Goal: Task Accomplishment & Management: Manage account settings

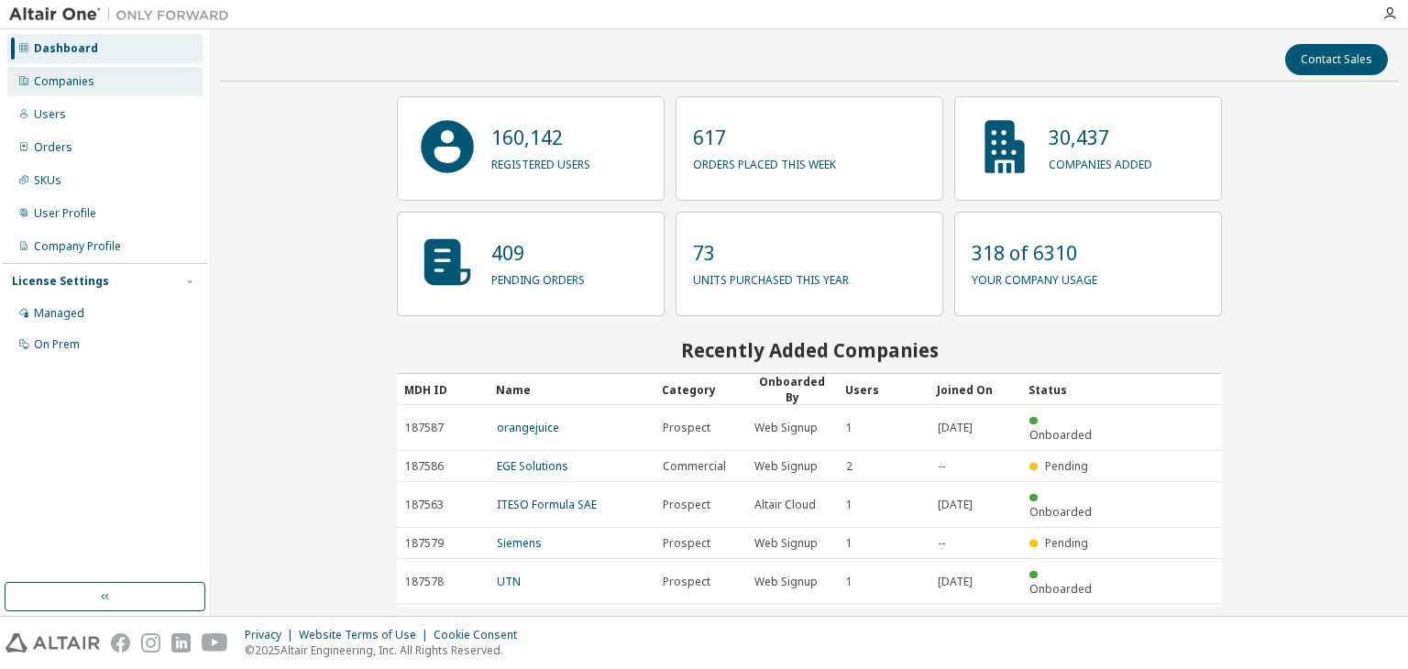
click at [80, 83] on div "Companies" at bounding box center [64, 81] width 61 height 15
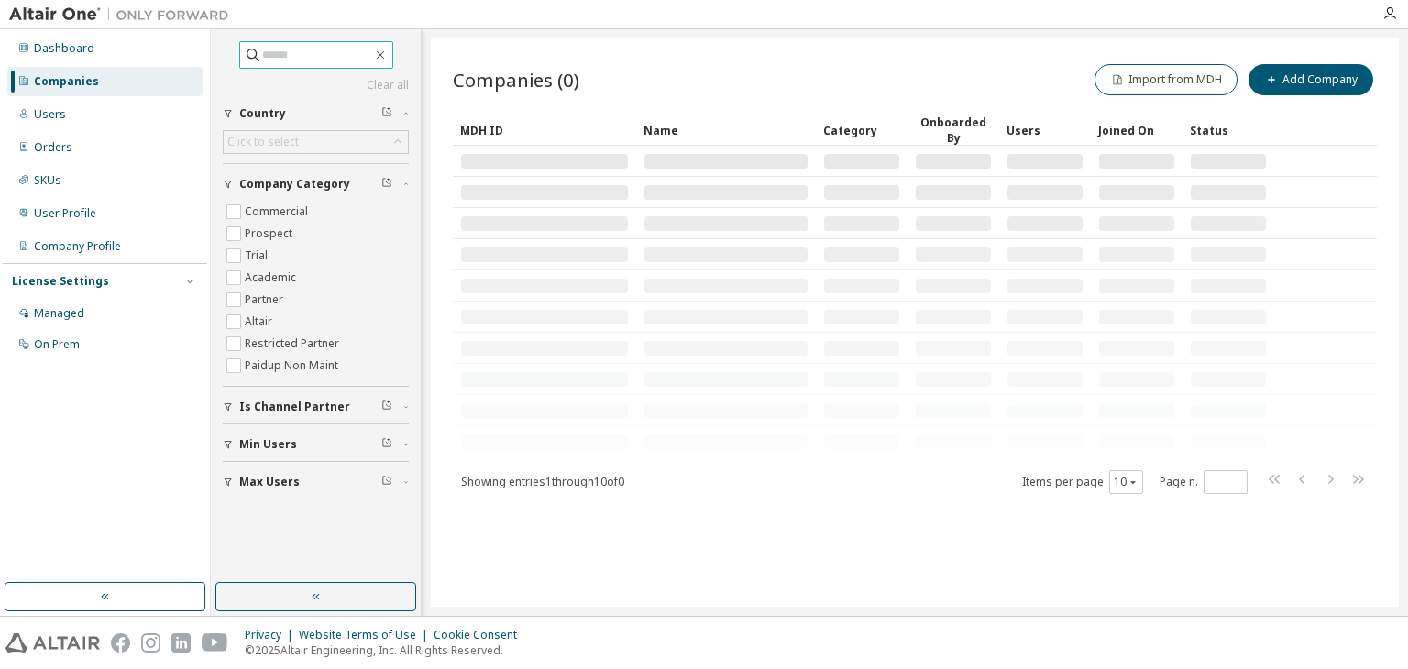
click at [262, 56] on input "text" at bounding box center [317, 55] width 110 height 18
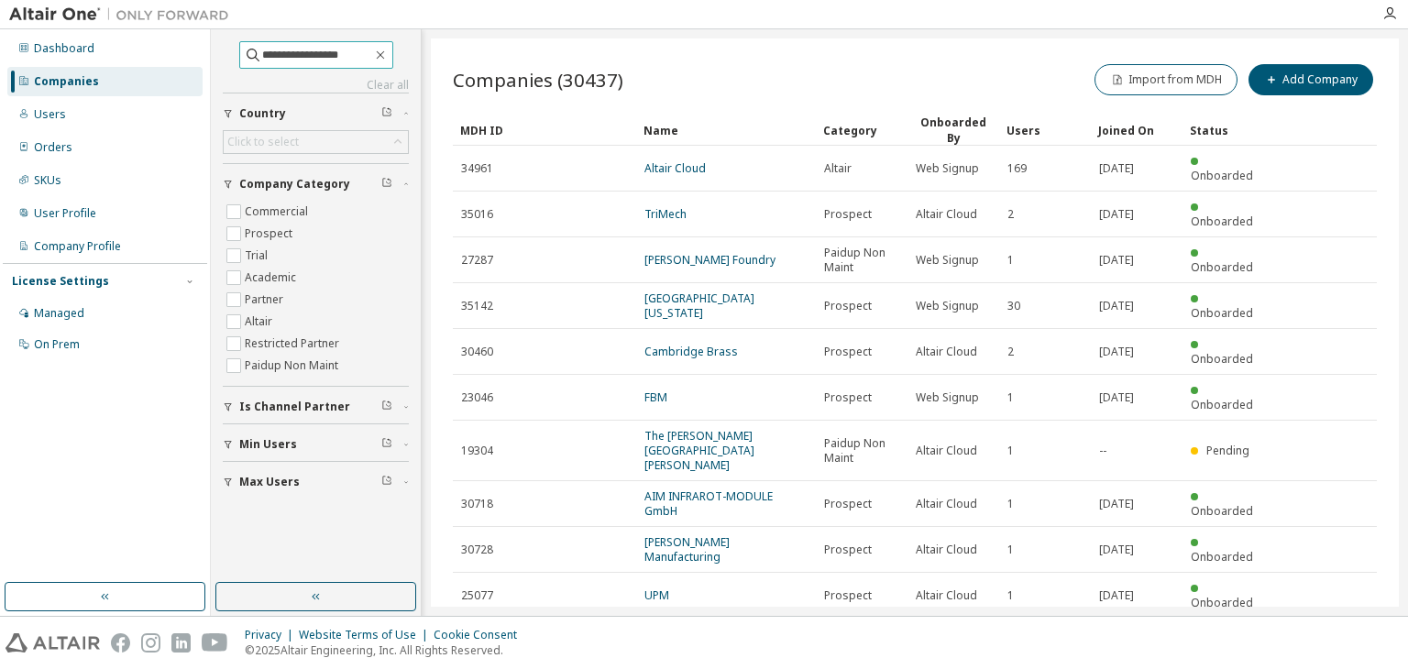
type input "**********"
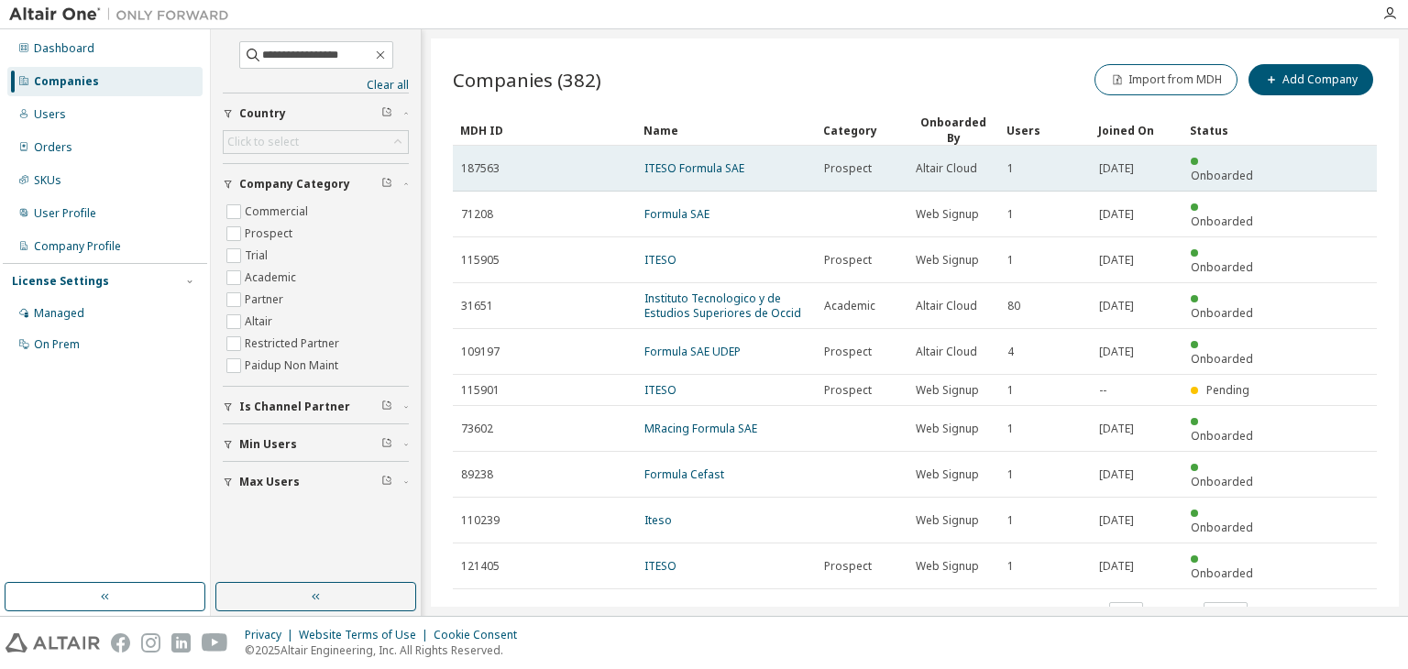
click at [710, 166] on td "ITESO Formula SAE" at bounding box center [726, 169] width 180 height 46
click at [704, 160] on link "ITESO Formula SAE" at bounding box center [695, 168] width 100 height 16
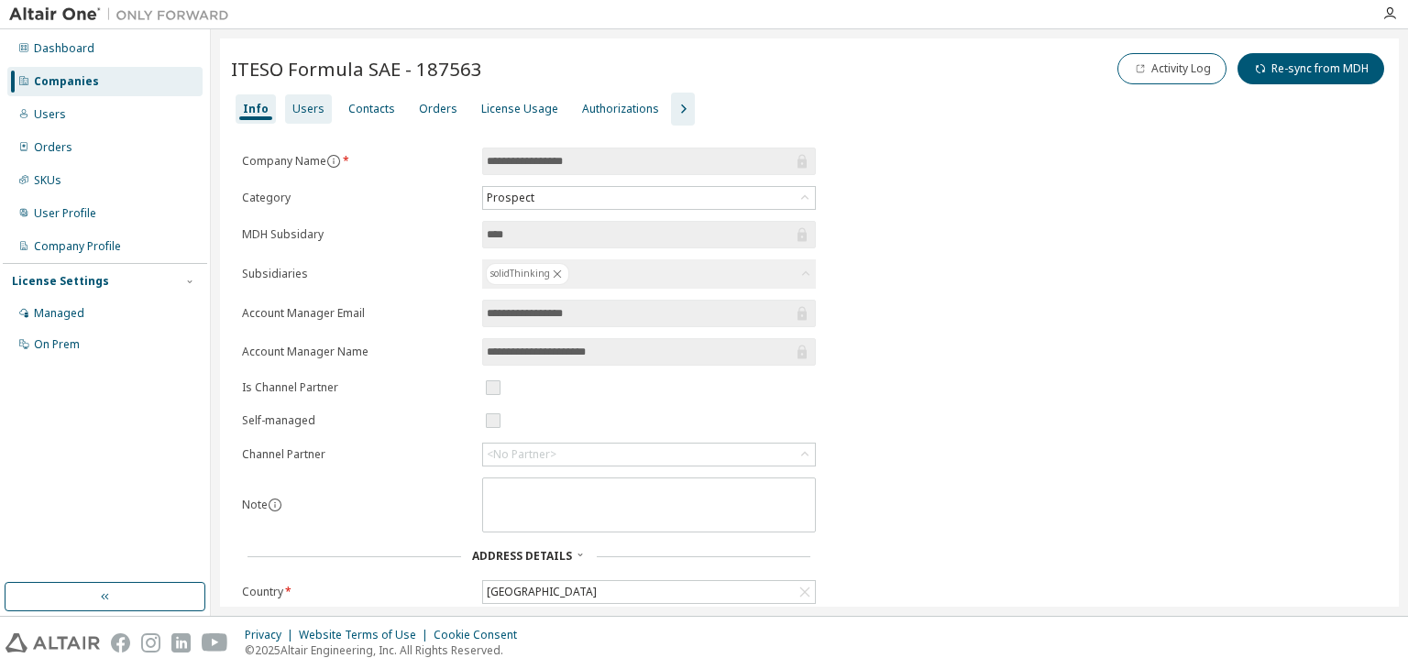
click at [320, 118] on div "Users" at bounding box center [308, 108] width 47 height 29
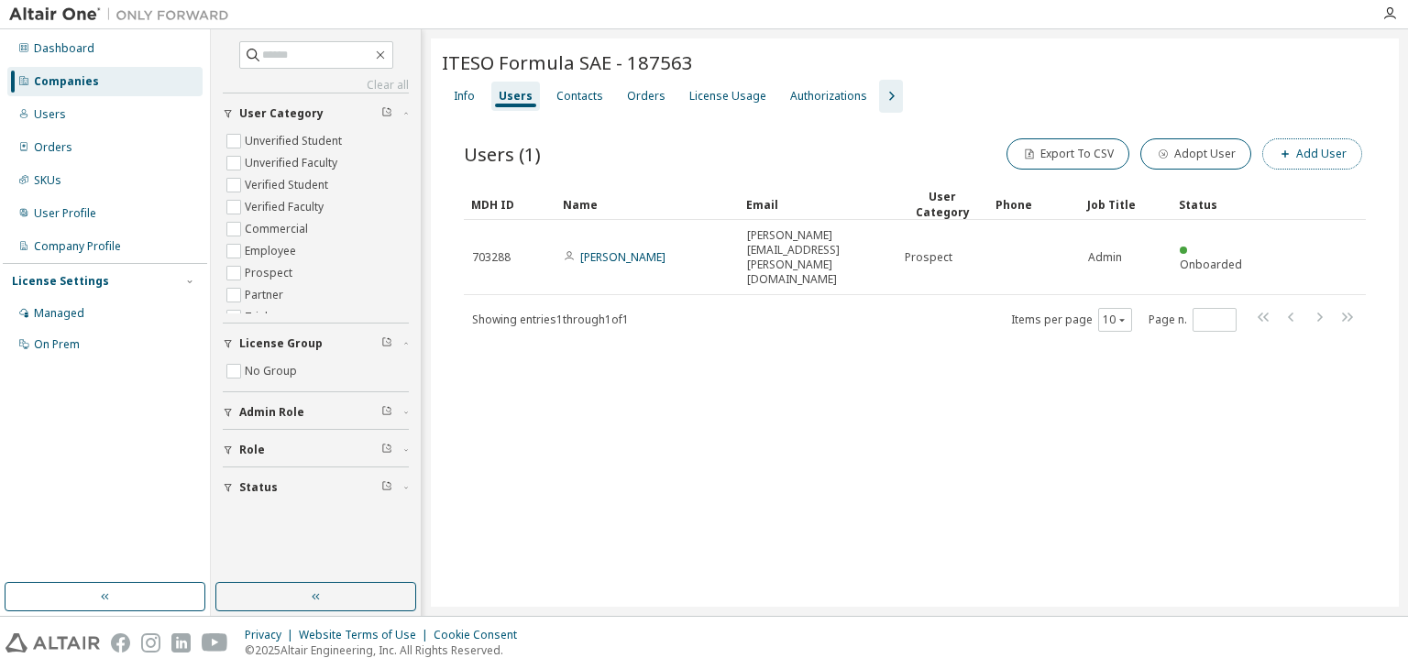
click at [1297, 152] on button "Add User" at bounding box center [1313, 153] width 100 height 31
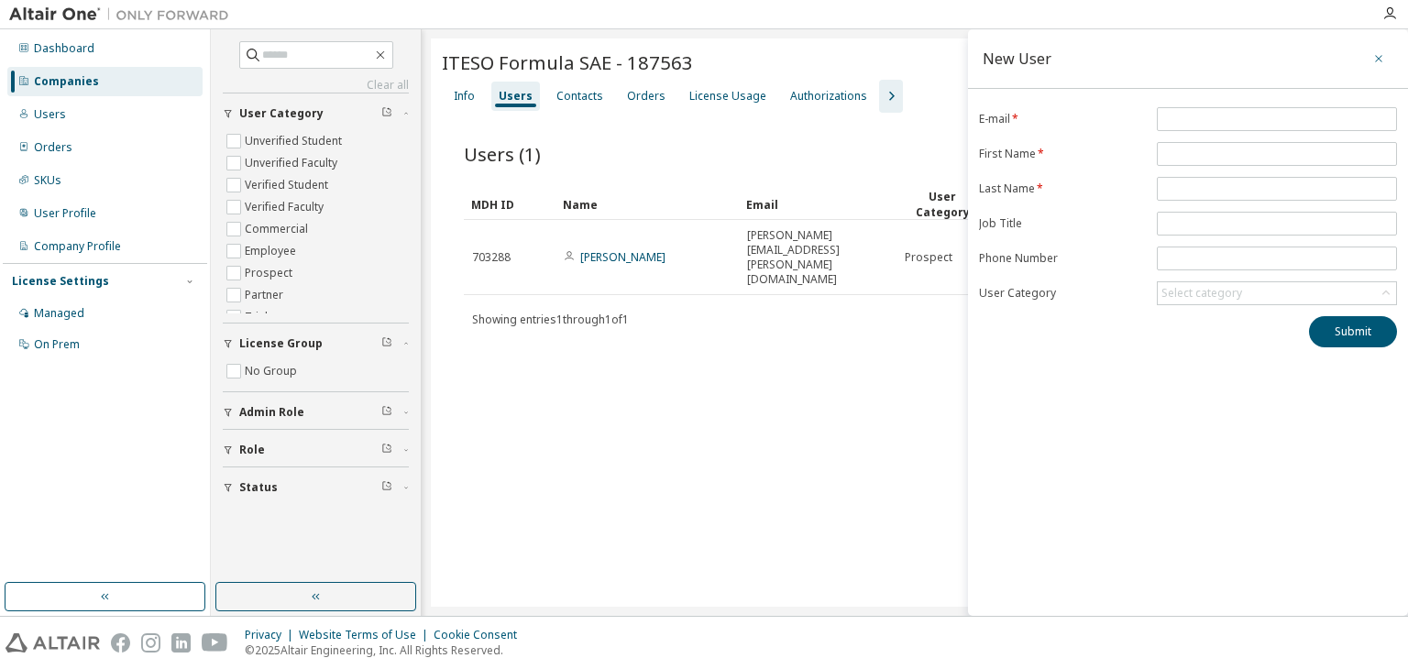
click at [1374, 54] on icon "button" at bounding box center [1379, 58] width 13 height 15
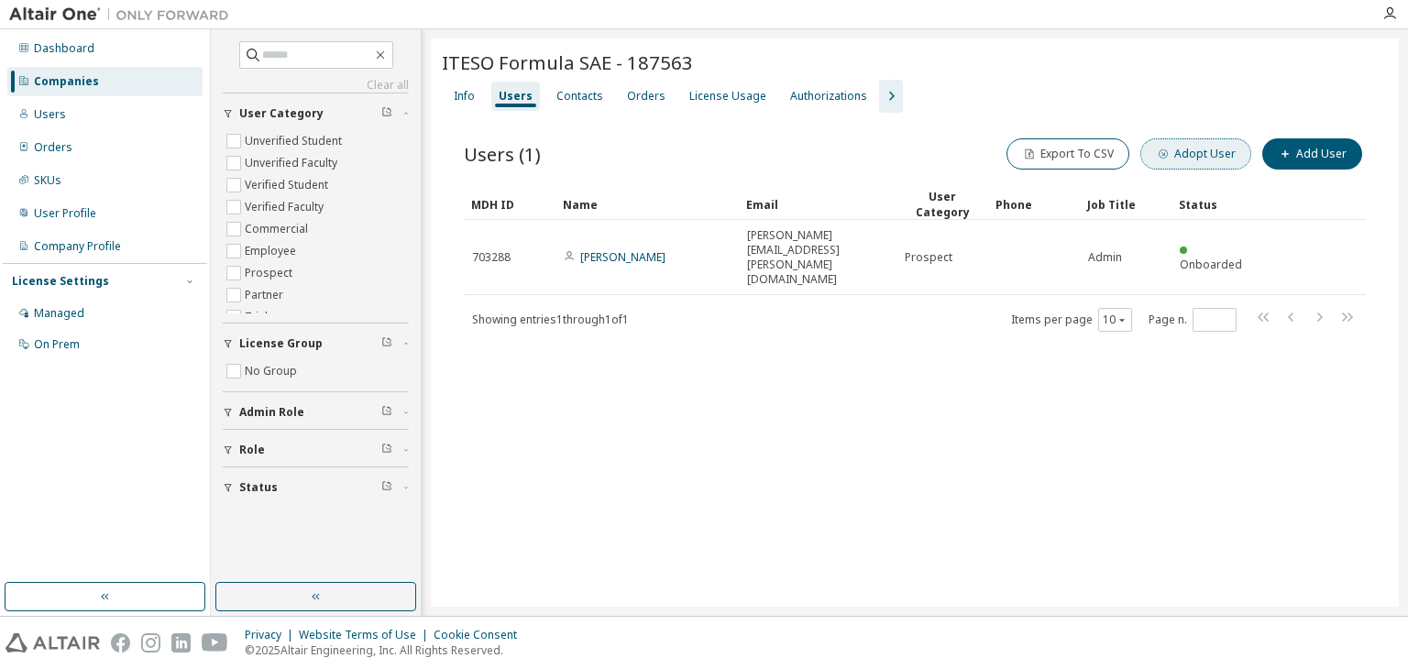
click at [1210, 156] on button "Adopt User" at bounding box center [1196, 153] width 111 height 31
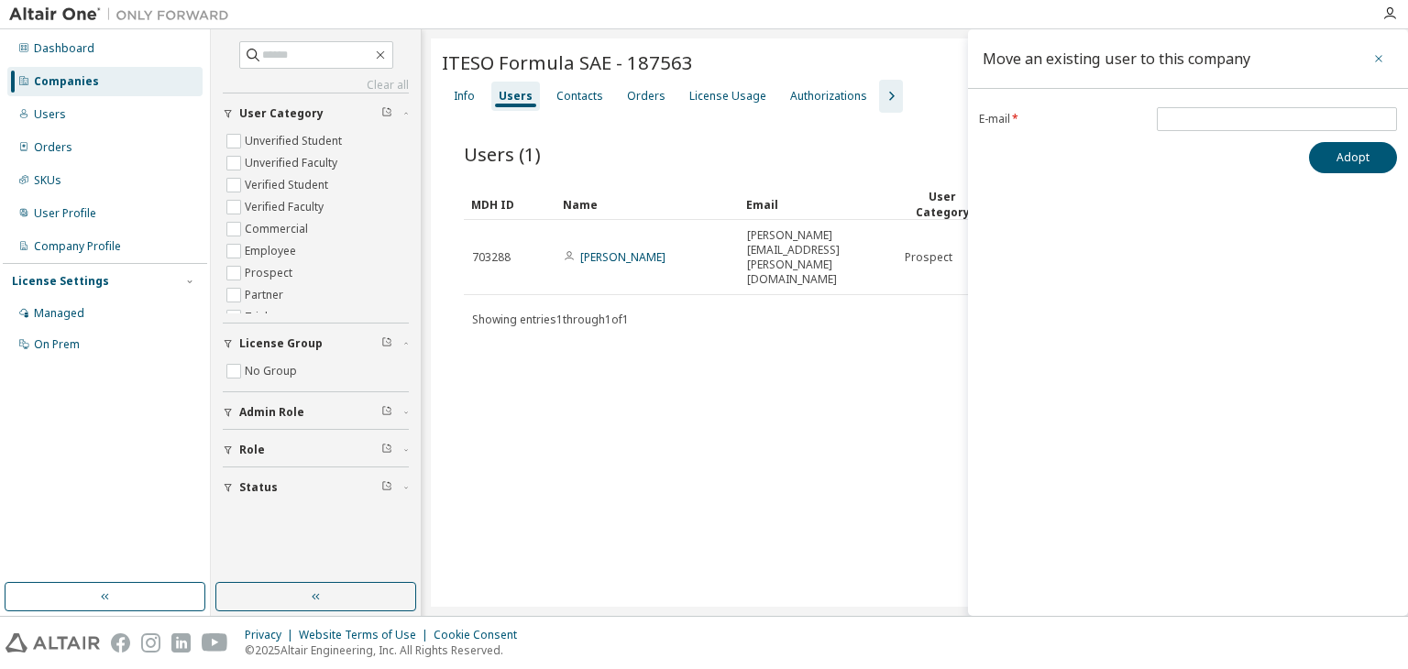
click at [1377, 56] on icon "button" at bounding box center [1379, 58] width 13 height 15
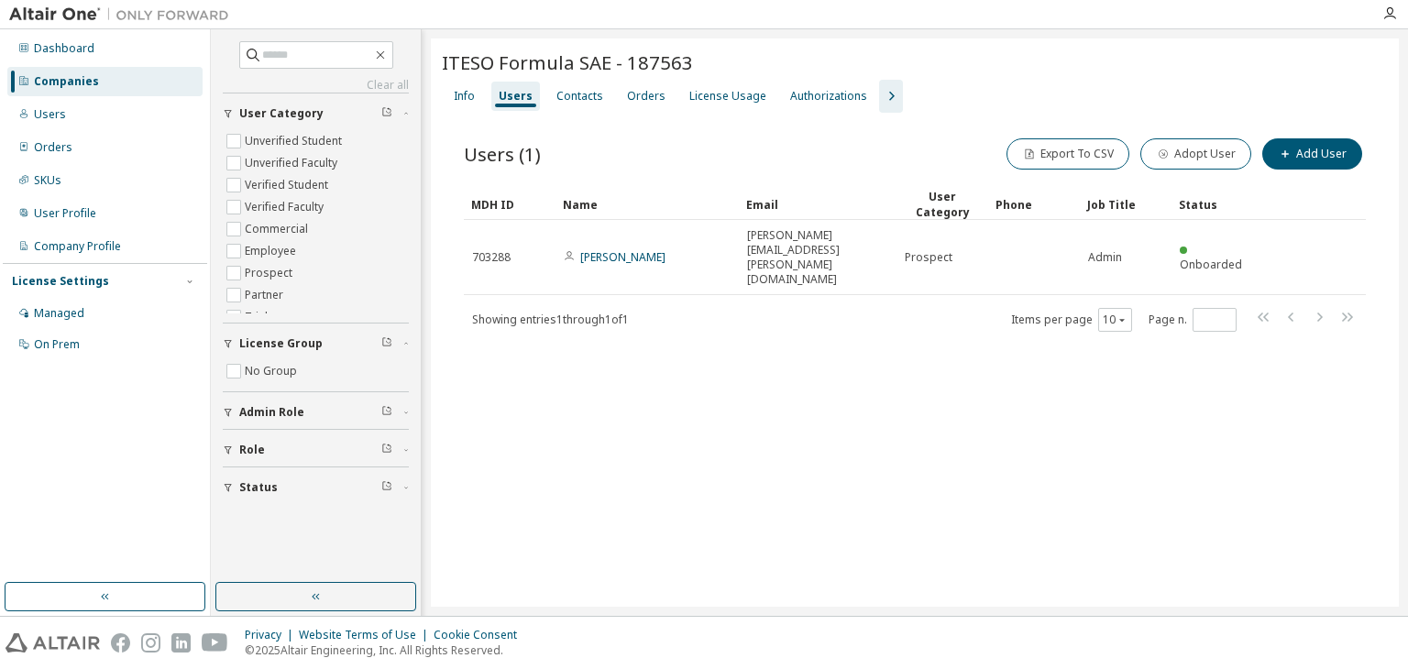
click at [883, 93] on icon "button" at bounding box center [891, 96] width 22 height 22
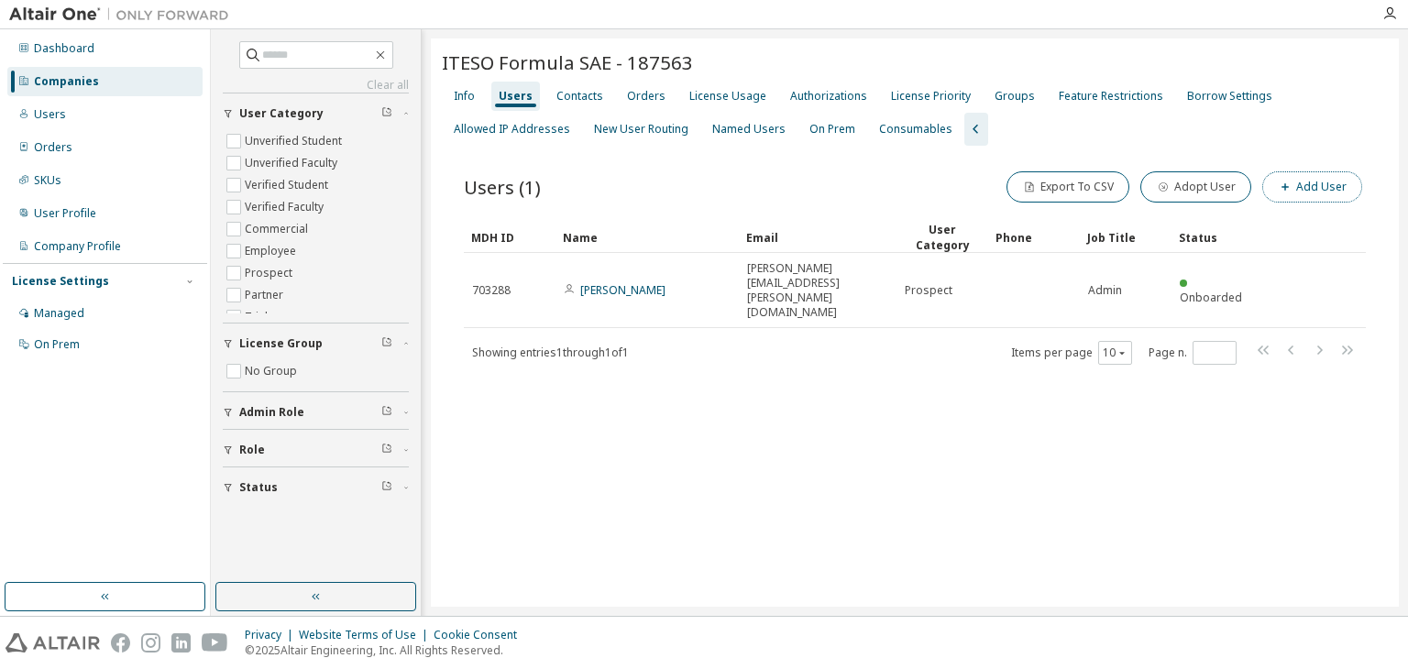
click at [1311, 178] on button "Add User" at bounding box center [1313, 186] width 100 height 31
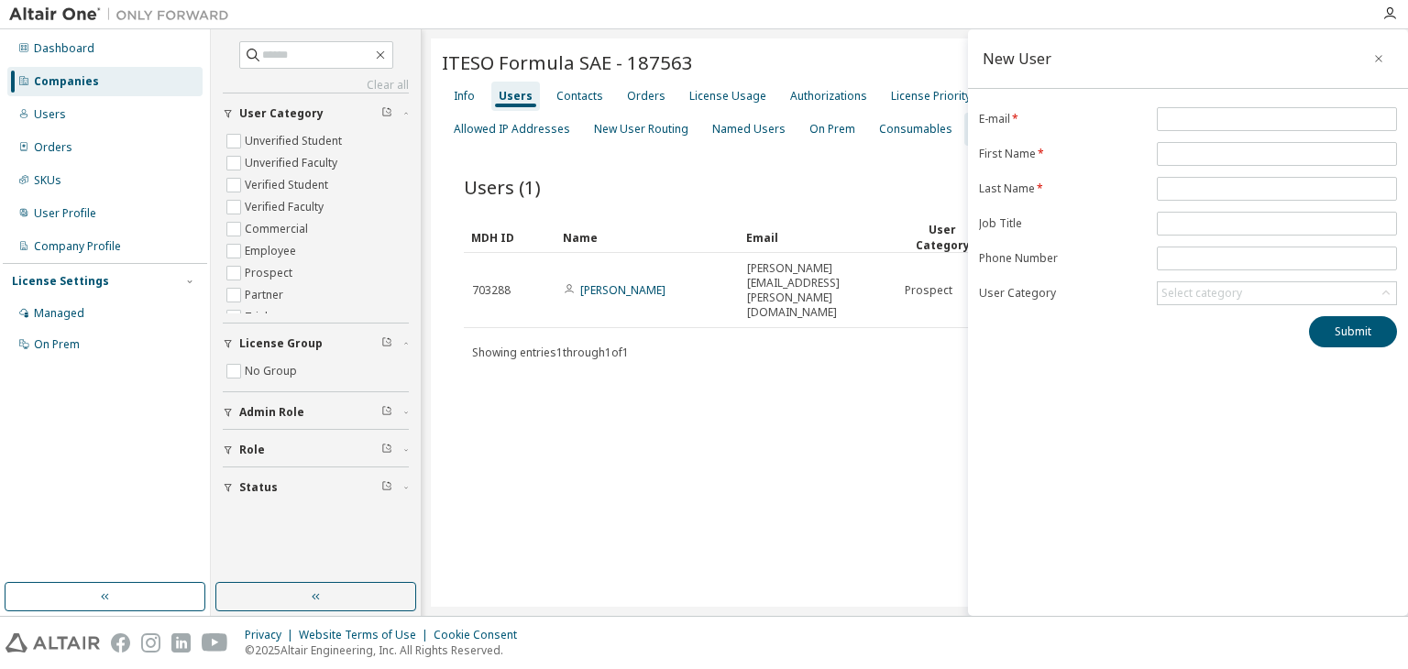
click at [782, 394] on div "ITESO Formula SAE - 187563 Clear Load Save Save As Field Operator Value Select …" at bounding box center [915, 323] width 968 height 568
click at [1378, 58] on icon "button" at bounding box center [1378, 58] width 7 height 7
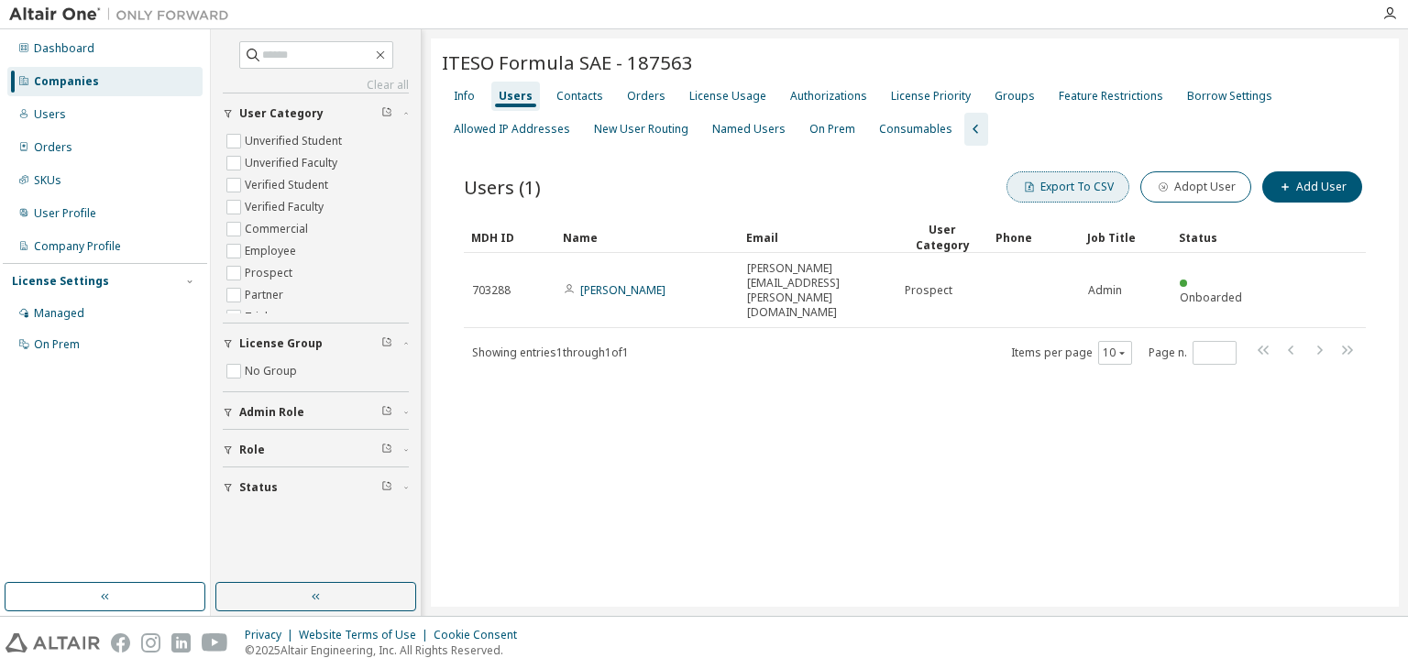
click at [1107, 192] on button "Export To CSV" at bounding box center [1068, 186] width 123 height 31
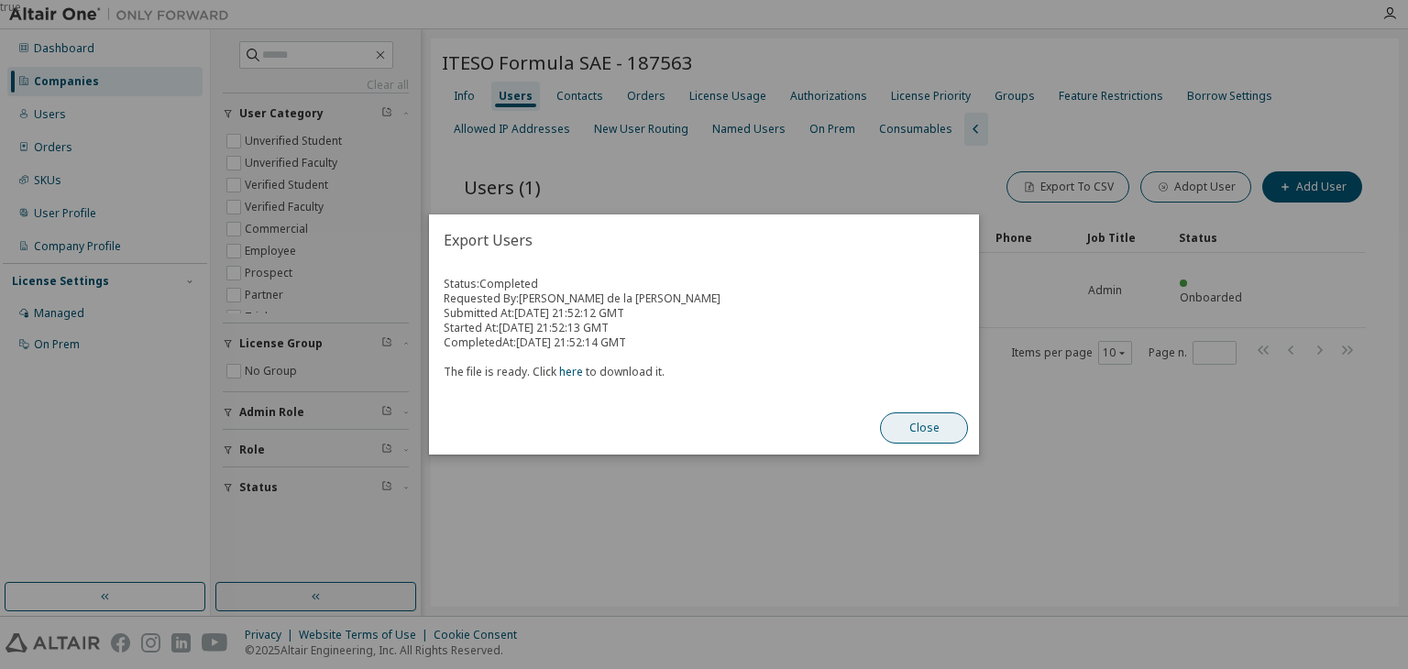
click at [925, 434] on button "Close" at bounding box center [924, 428] width 88 height 31
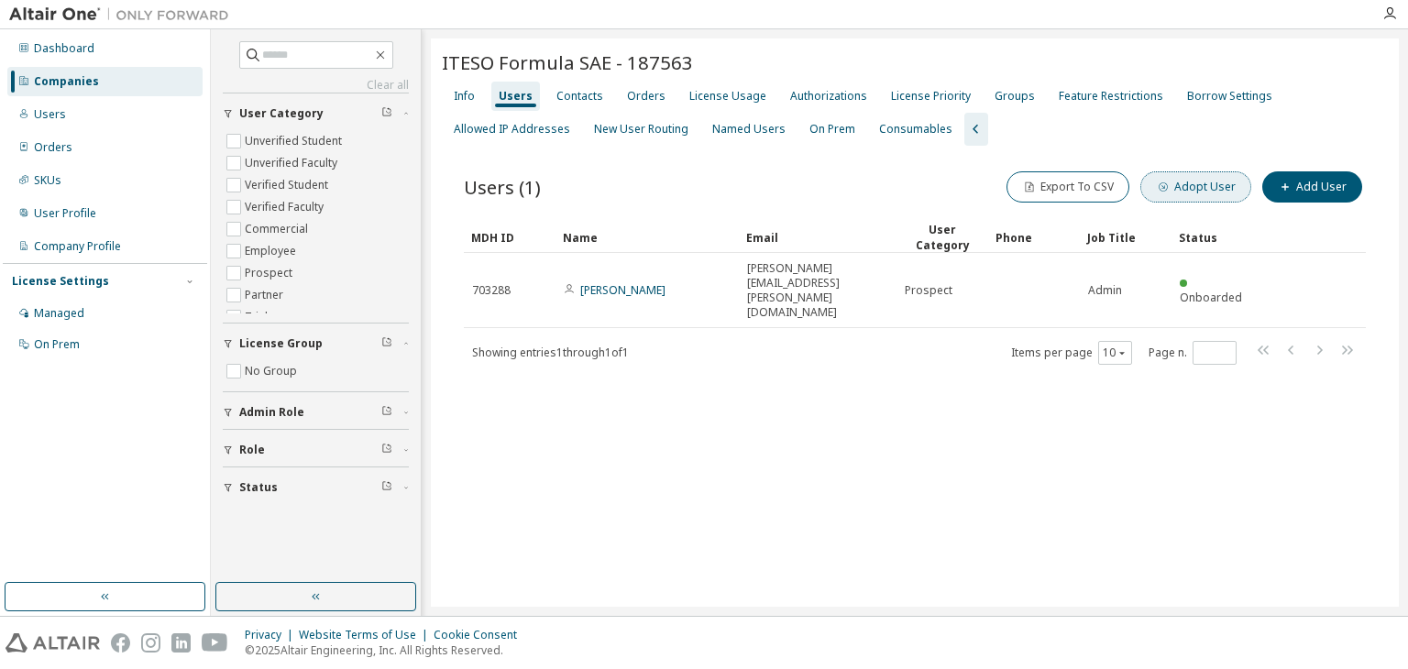
click at [1206, 187] on button "Adopt User" at bounding box center [1196, 186] width 111 height 31
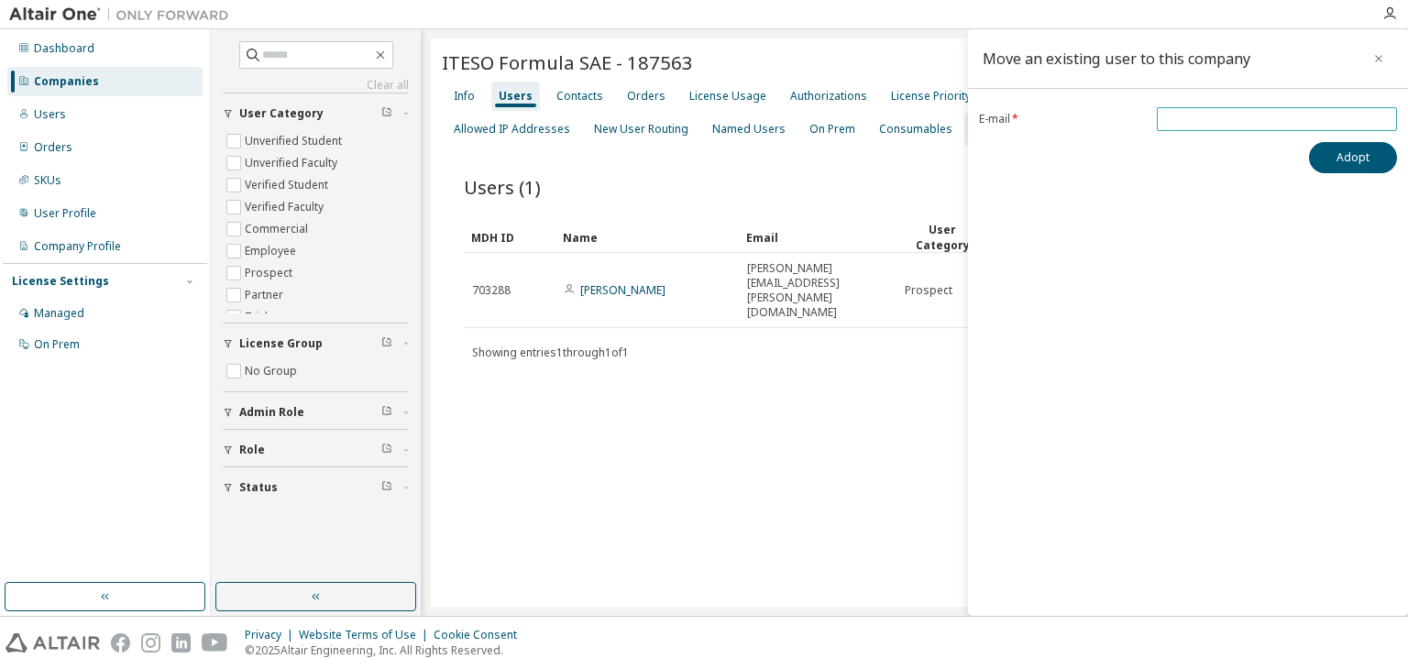
click at [1330, 122] on input "email" at bounding box center [1277, 119] width 231 height 15
click at [1373, 60] on icon "button" at bounding box center [1379, 58] width 13 height 15
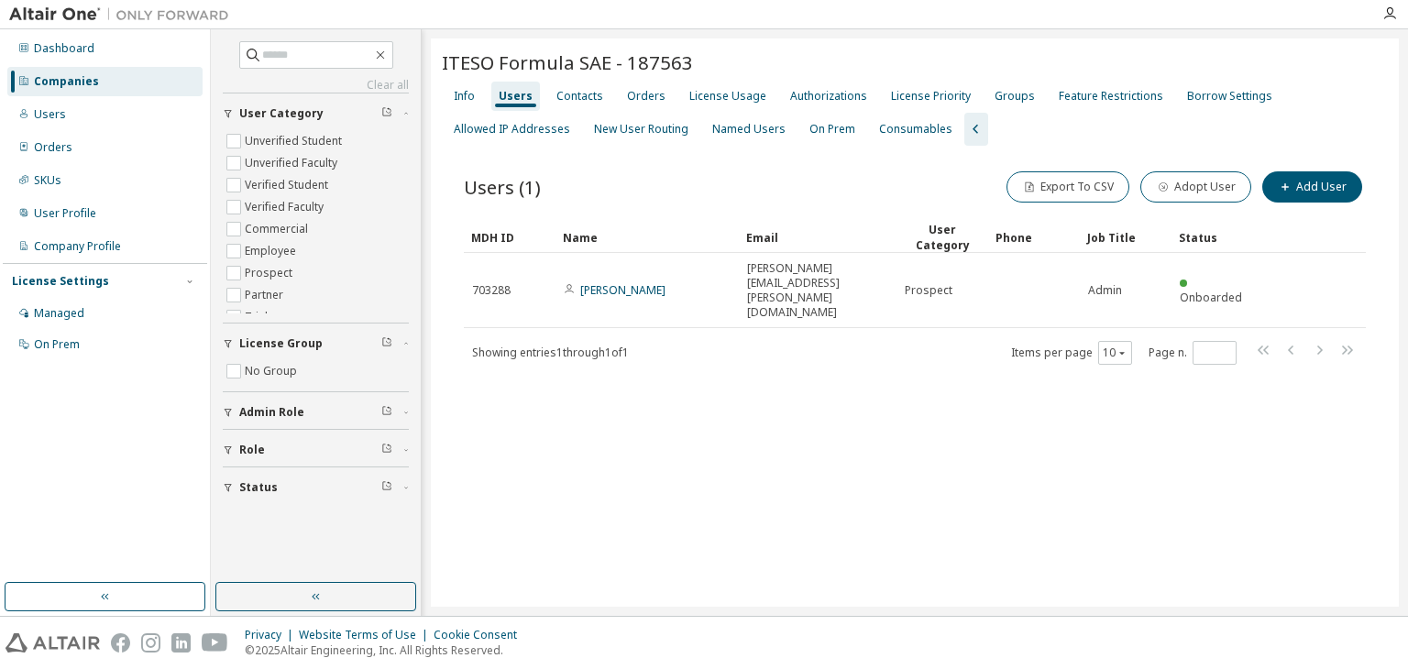
click at [841, 436] on div "ITESO Formula SAE - 187563 Clear Load Save Save As Field Operator Value Select …" at bounding box center [915, 323] width 968 height 568
click at [265, 417] on span "Admin Role" at bounding box center [271, 412] width 65 height 15
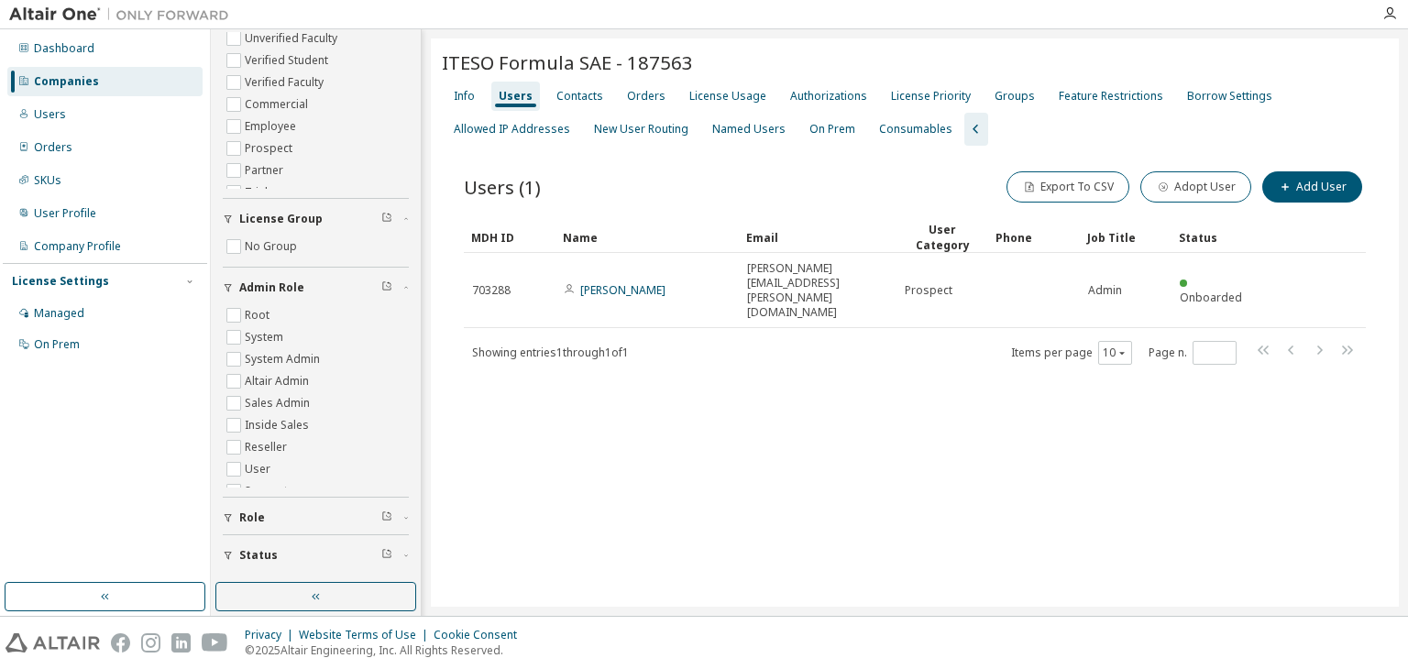
click at [248, 523] on span "Role" at bounding box center [252, 518] width 26 height 15
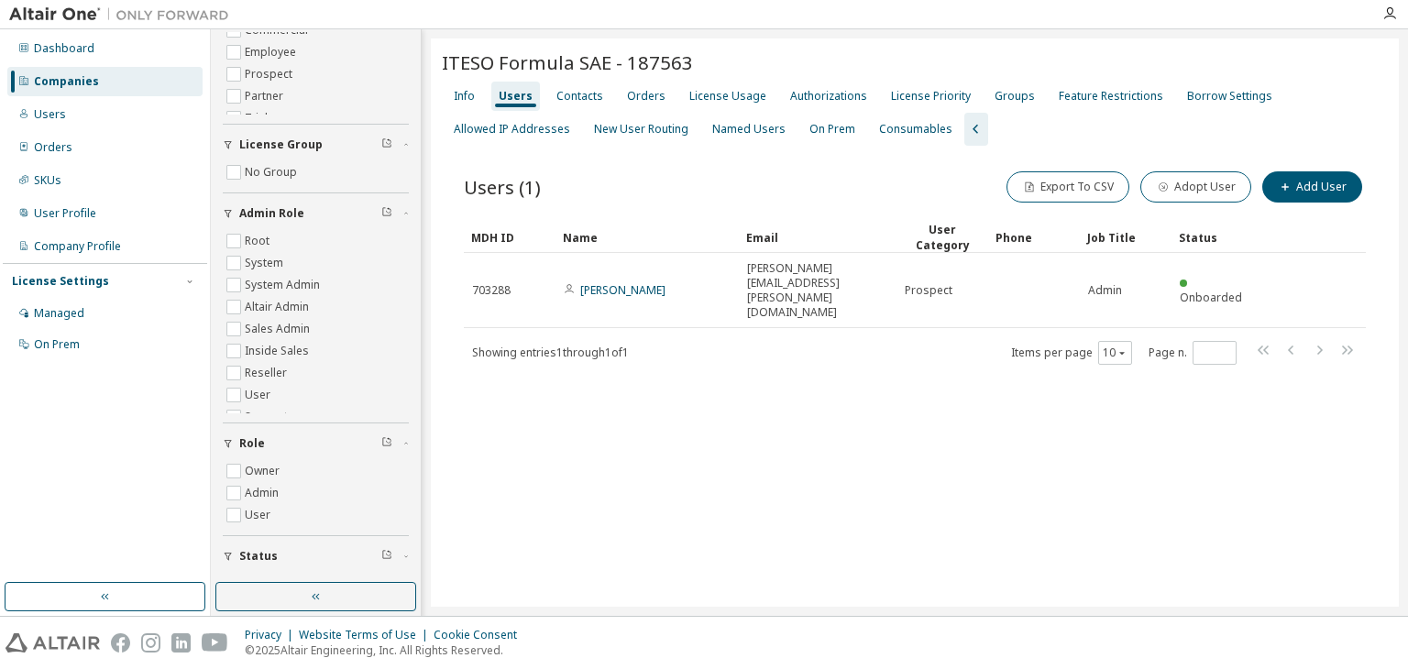
click at [254, 549] on span "Status" at bounding box center [258, 556] width 39 height 15
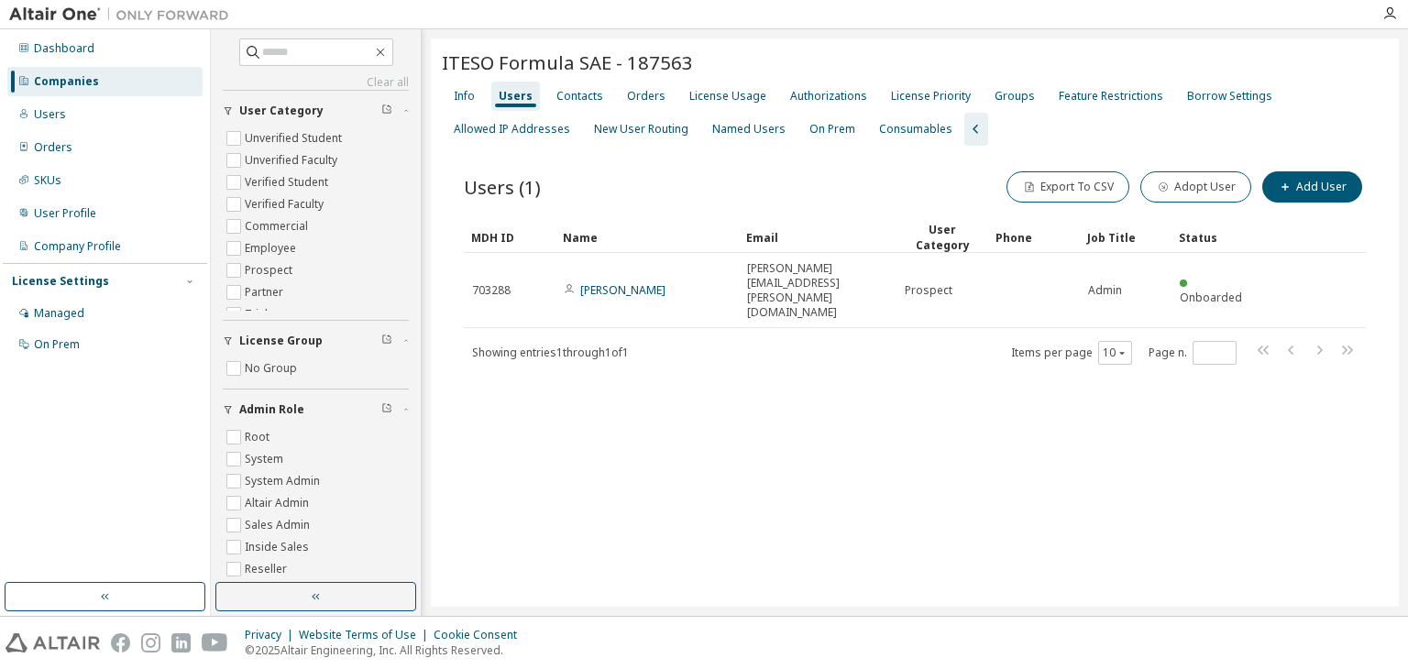
scroll to position [0, 0]
click at [800, 453] on div "ITESO Formula SAE - 187563 Clear Load Save Save As Field Operator Value Select …" at bounding box center [915, 323] width 968 height 568
